Goal: Task Accomplishment & Management: Complete application form

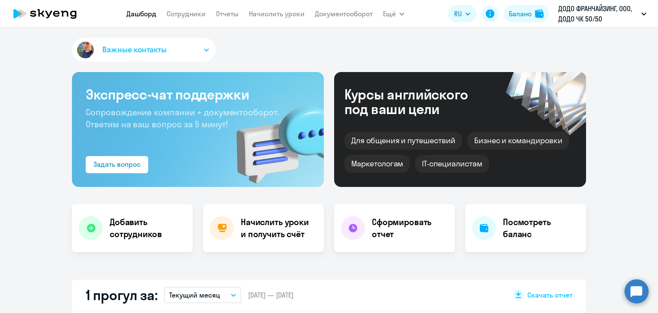
select select "30"
click at [180, 18] on app-menu-item-link "Сотрудники" at bounding box center [186, 14] width 39 height 11
click at [186, 11] on link "Сотрудники" at bounding box center [186, 13] width 39 height 9
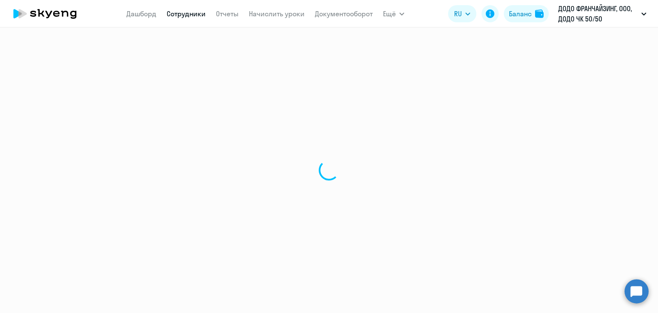
select select "30"
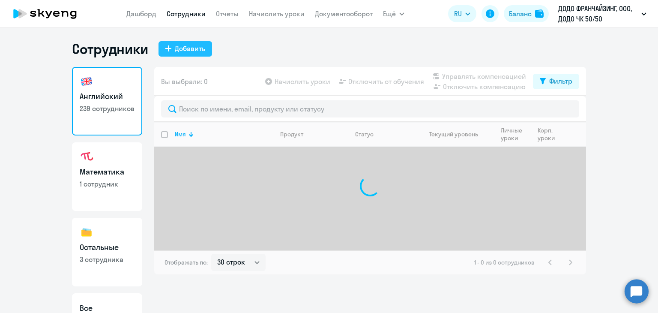
click at [191, 51] on div "Добавить" at bounding box center [190, 48] width 30 height 10
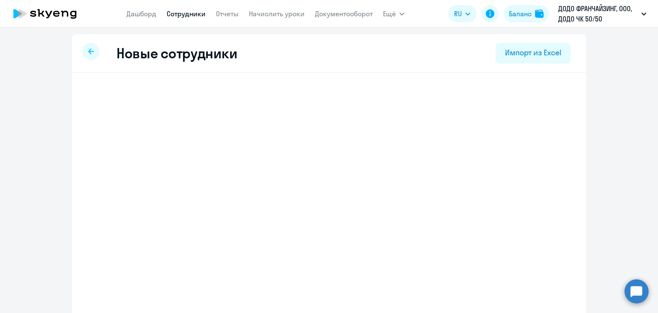
select select "english_adult_self_study"
select select "3"
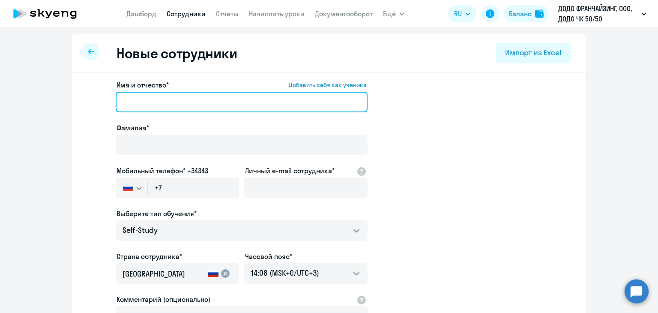
click at [150, 96] on input "Имя и отчество* Добавить себя как ученика" at bounding box center [242, 102] width 252 height 21
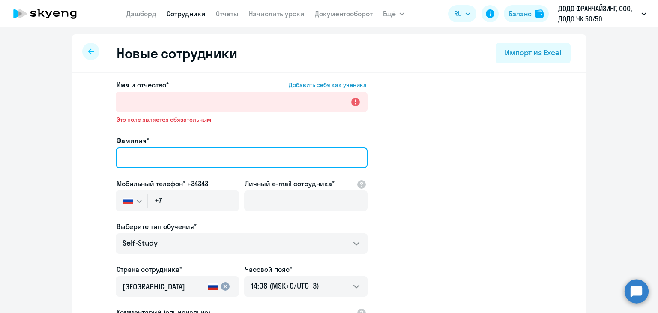
click at [141, 141] on div "Фамилия*" at bounding box center [242, 153] width 252 height 36
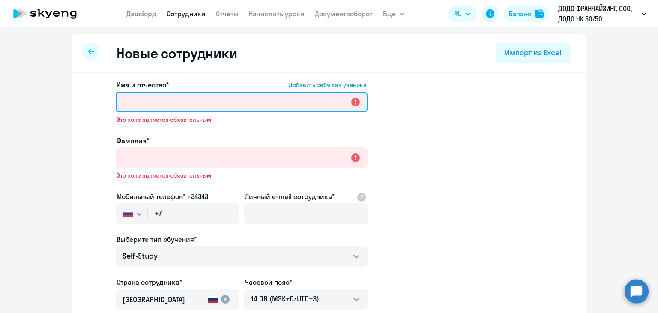
click at [125, 104] on input "Имя и отчество* Добавить себя как ученика" at bounding box center [242, 102] width 252 height 21
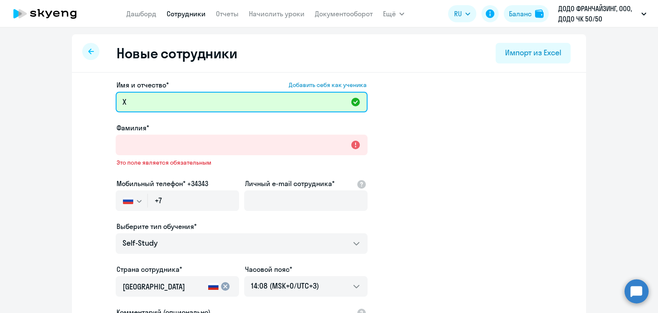
type input "Х"
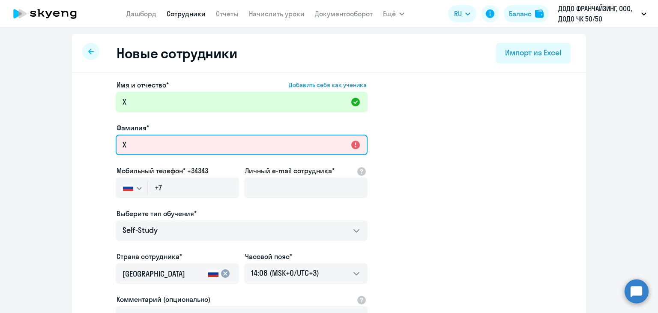
click at [126, 138] on input "Х" at bounding box center [242, 145] width 252 height 21
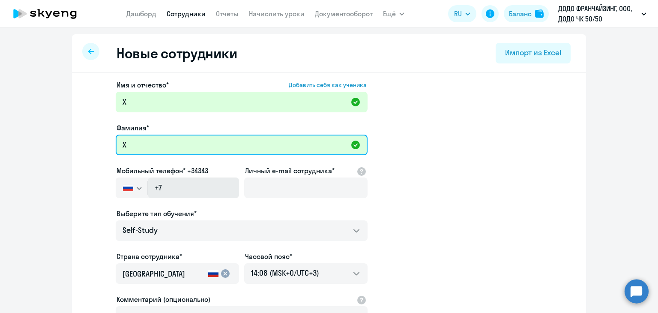
type input "Х"
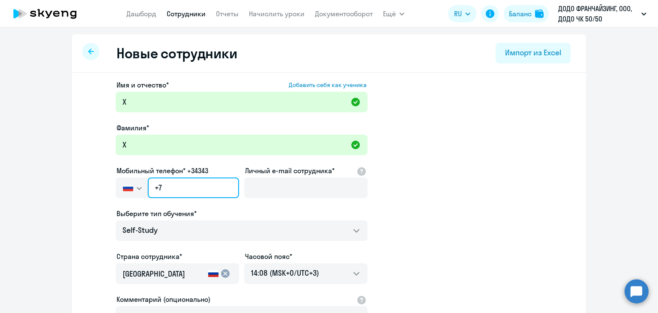
click at [165, 192] on input "+7" at bounding box center [193, 187] width 91 height 21
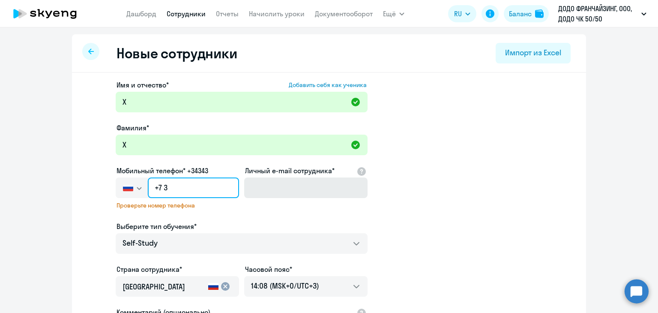
type input "+7 3"
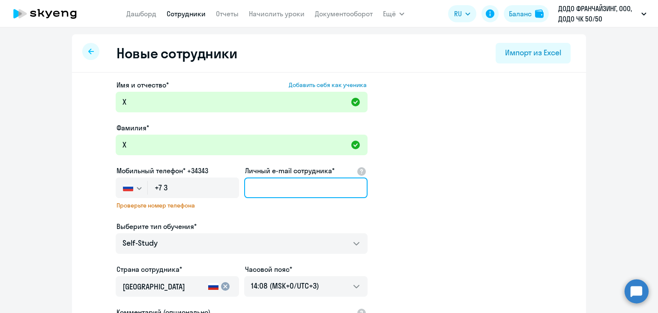
click at [278, 192] on input "Личный e-mail сотрудника*" at bounding box center [305, 187] width 123 height 21
type input "Х"
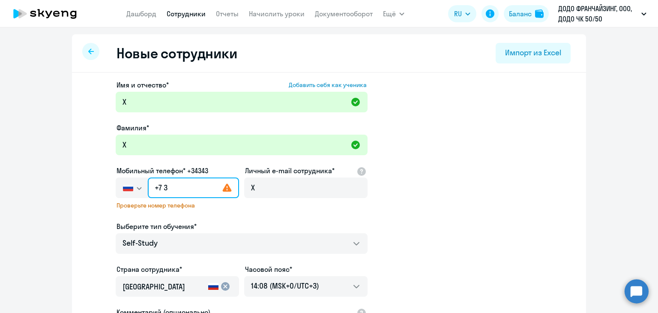
click at [195, 191] on input "+7 3" at bounding box center [193, 187] width 91 height 21
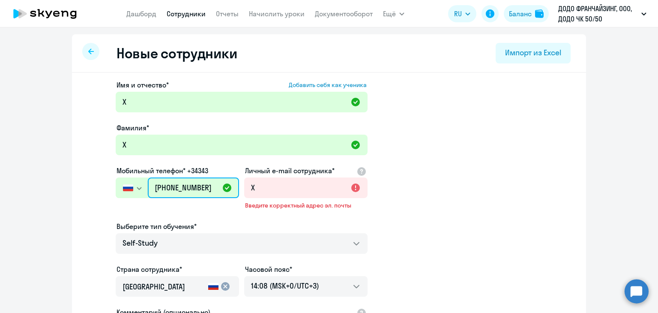
scroll to position [149, 0]
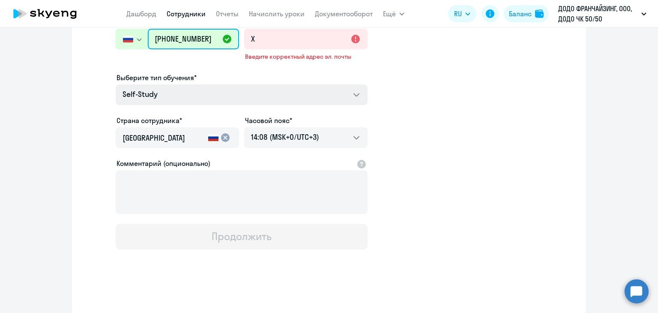
type input "+7 999 999-99-99"
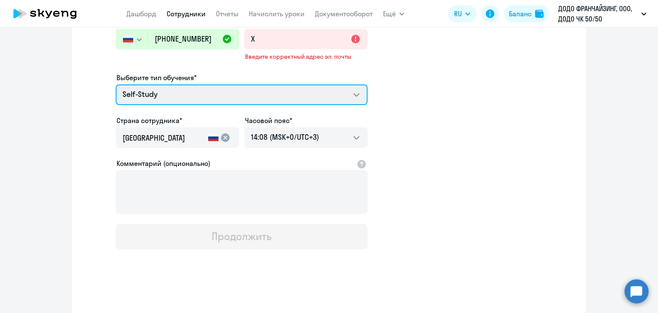
click at [227, 85] on select "Self-Study Премиум английский с русскоговорящим преподавателем" at bounding box center [242, 94] width 252 height 21
select select "english_adult_not_native_speaker_premium"
click at [116, 84] on select "Self-Study Премиум английский с русскоговорящим преподавателем" at bounding box center [242, 94] width 252 height 21
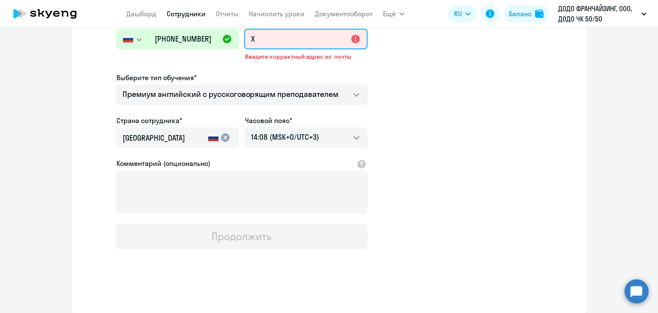
click at [290, 39] on input "Х" at bounding box center [305, 39] width 123 height 21
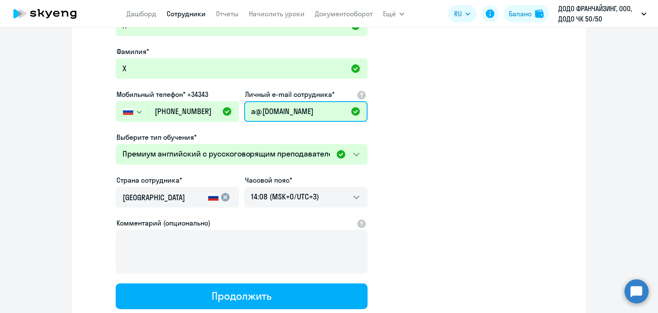
scroll to position [0, 0]
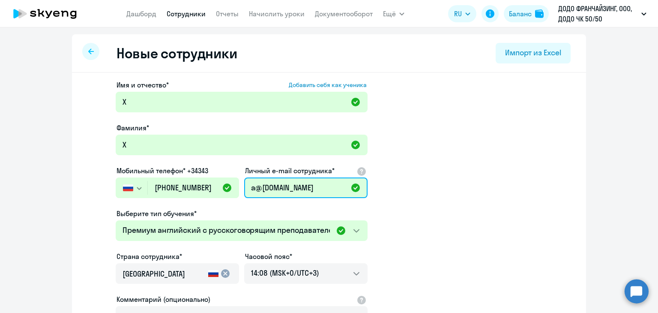
type input "a@dodo.ru"
click at [88, 52] on icon at bounding box center [91, 51] width 6 height 6
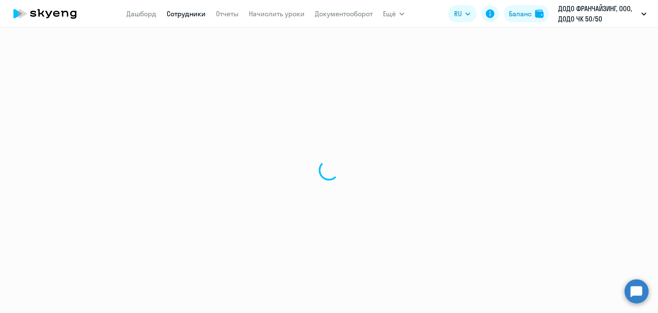
select select "30"
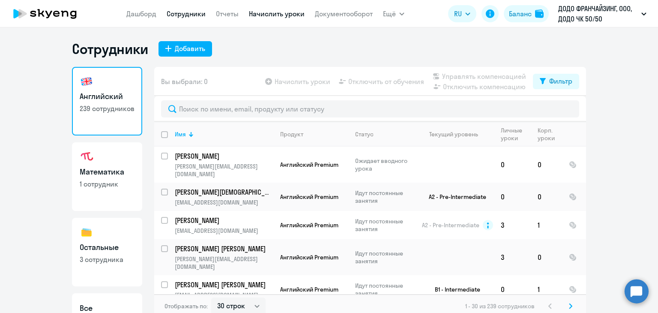
click at [273, 15] on link "Начислить уроки" at bounding box center [277, 13] width 56 height 9
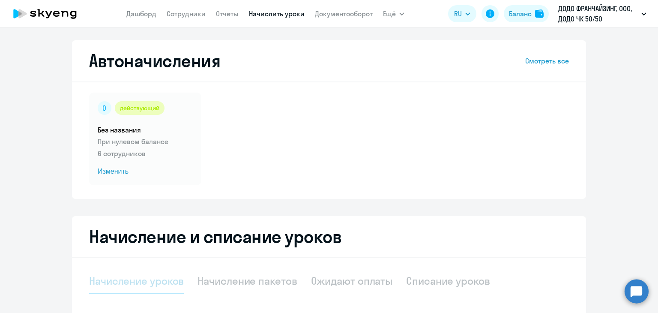
select select "10"
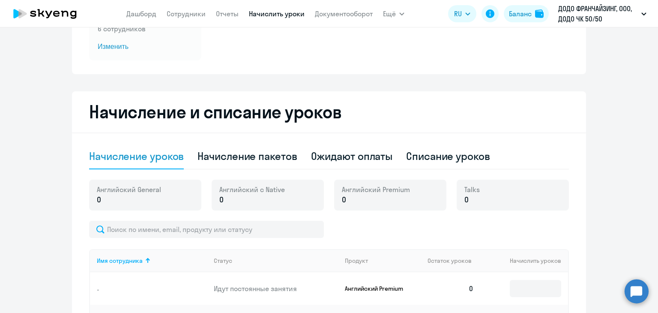
scroll to position [129, 0]
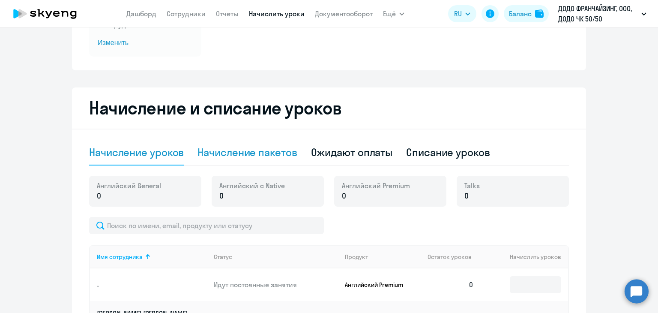
click at [237, 156] on div "Начисление пакетов" at bounding box center [247, 152] width 99 height 14
select select "10"
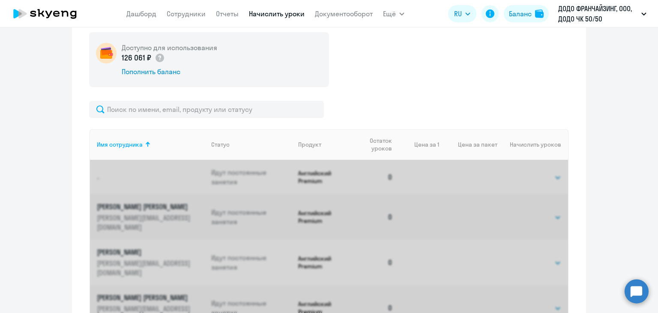
scroll to position [275, 0]
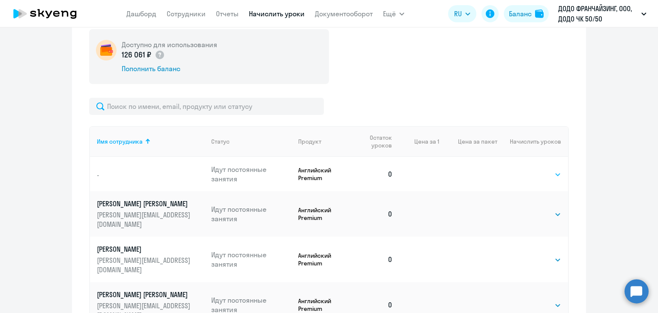
click at [541, 171] on select "Выбрать 4 8 16 32 64" at bounding box center [543, 174] width 35 height 10
click at [526, 169] on select "Выбрать 4 8 16 32 64" at bounding box center [543, 174] width 35 height 10
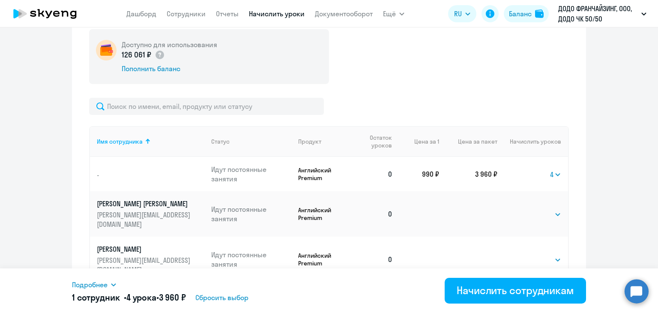
scroll to position [346, 0]
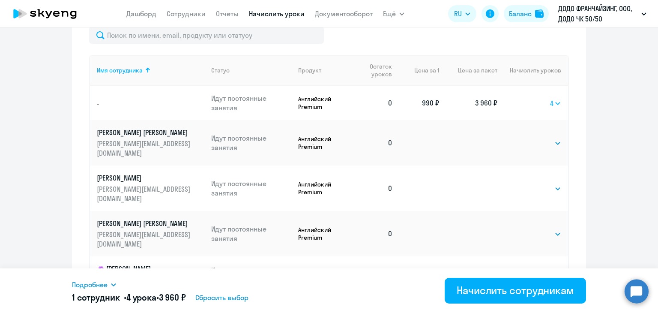
click at [558, 102] on select "Выбрать 4 8 16 32 64" at bounding box center [555, 103] width 11 height 10
select select "8"
click at [550, 98] on select "Выбрать 4 8 16 32 64" at bounding box center [555, 103] width 11 height 10
click at [555, 105] on select "Выбрать 4 8 16 32 64" at bounding box center [555, 103] width 11 height 10
click at [550, 98] on select "Выбрать 4 8 16 32 64" at bounding box center [555, 103] width 11 height 10
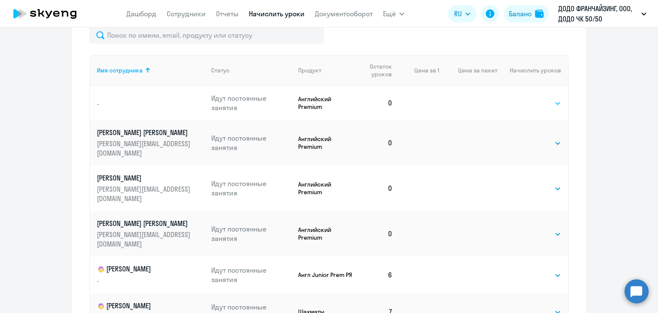
click at [532, 100] on select "Выбрать 4 8 16 32 64" at bounding box center [543, 103] width 35 height 10
select select "4"
click at [526, 98] on select "Выбрать 4 8 16 32 64" at bounding box center [543, 103] width 35 height 10
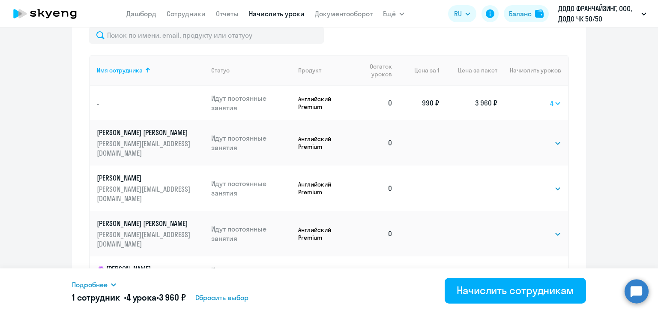
click at [551, 104] on select "Выбрать 4 8 16 32 64" at bounding box center [555, 103] width 11 height 10
select select
click at [550, 98] on select "Выбрать 4 8 16 32 64" at bounding box center [555, 103] width 11 height 10
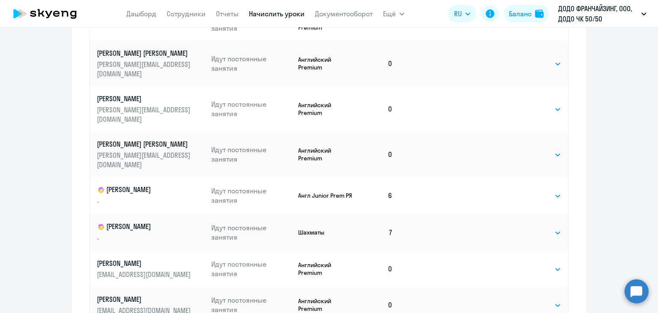
scroll to position [551, 0]
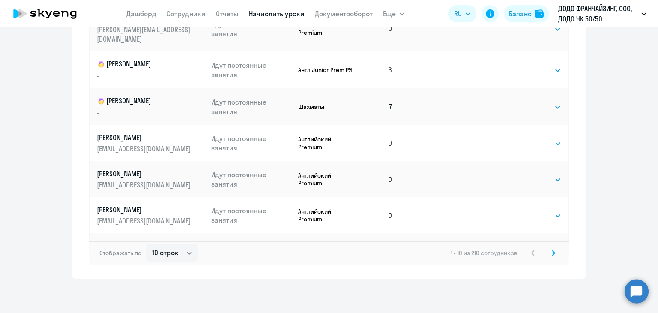
click at [549, 256] on svg-icon at bounding box center [554, 253] width 10 height 10
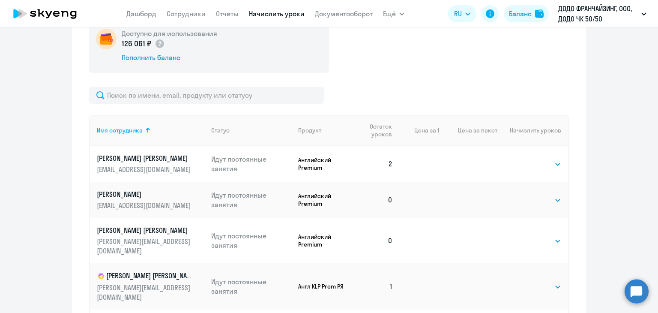
scroll to position [0, 0]
click at [524, 13] on div "Баланс" at bounding box center [520, 14] width 23 height 10
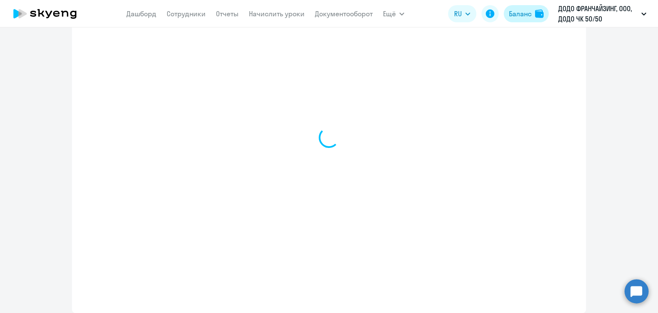
scroll to position [298, 0]
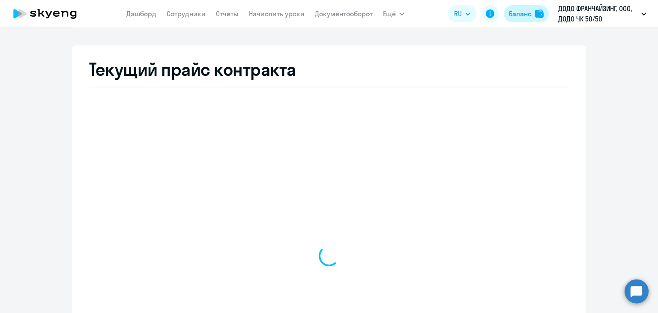
select select "english_adult_not_native_speaker_premium"
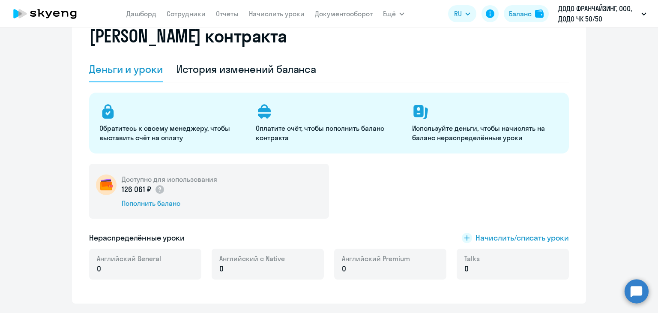
scroll to position [36, 0]
drag, startPoint x: 135, startPoint y: 201, endPoint x: 141, endPoint y: 154, distance: 47.1
click at [141, 154] on div "Обратитесь к своему менеджеру, чтобы выставить счёт на оплату Оплатите счёт, чт…" at bounding box center [329, 191] width 480 height 197
click at [254, 67] on div "История изменений баланса" at bounding box center [247, 70] width 140 height 14
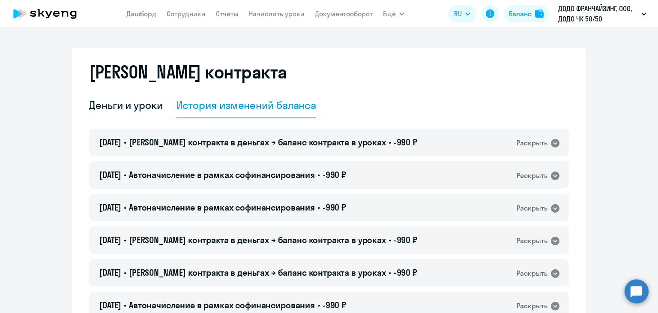
select select "english_adult_not_native_speaker_premium"
